Goal: Information Seeking & Learning: Learn about a topic

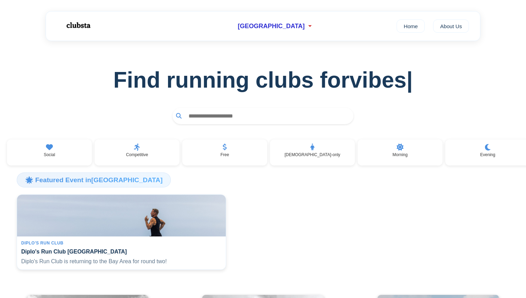
click at [210, 118] on input "text" at bounding box center [267, 115] width 165 height 13
type input "*******"
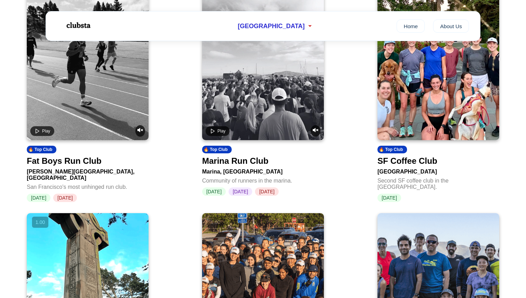
scroll to position [325, 0]
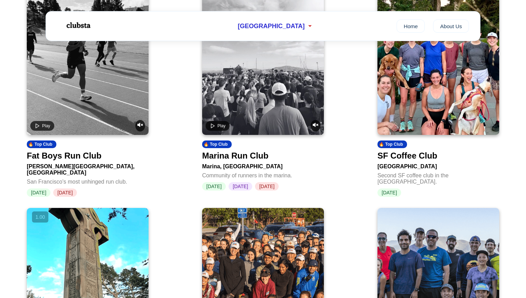
click at [77, 159] on div "Fat Boys Run Club" at bounding box center [64, 156] width 75 height 10
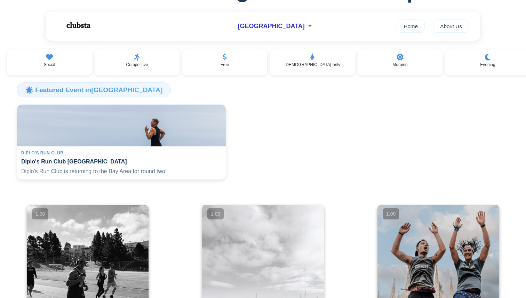
scroll to position [35, 0]
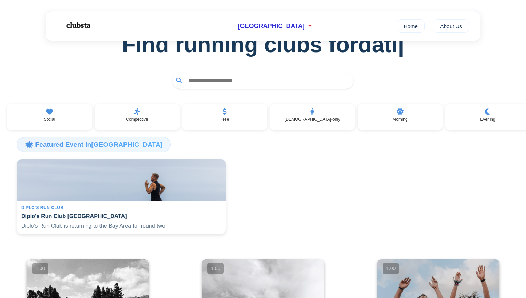
click at [203, 77] on input "text" at bounding box center [267, 80] width 165 height 13
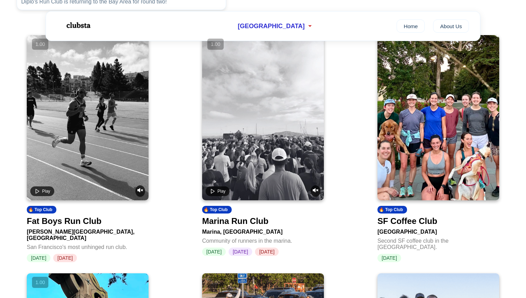
scroll to position [273, 0]
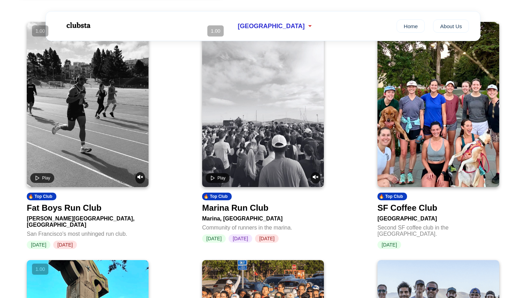
type input "*******"
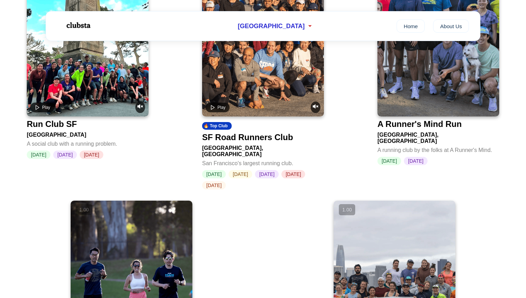
scroll to position [726, 0]
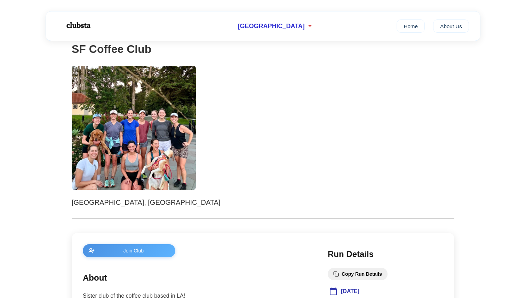
scroll to position [62, 0]
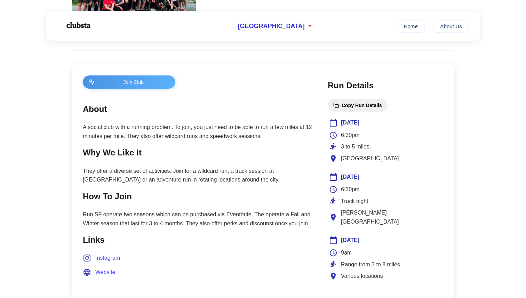
scroll to position [237, 0]
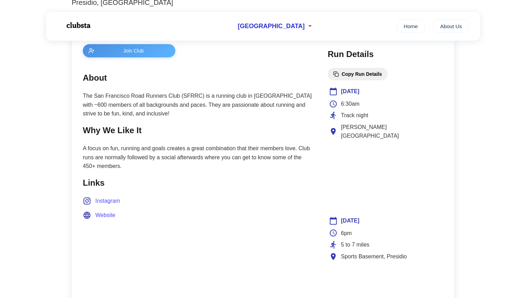
scroll to position [236, 0]
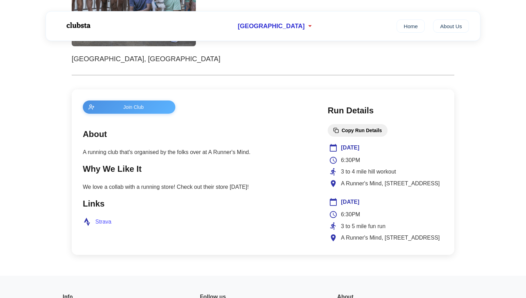
scroll to position [214, 0]
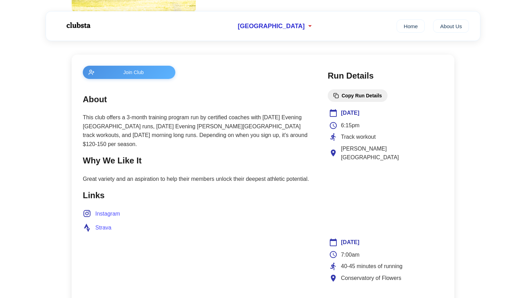
scroll to position [283, 0]
